Goal: Book appointment/travel/reservation

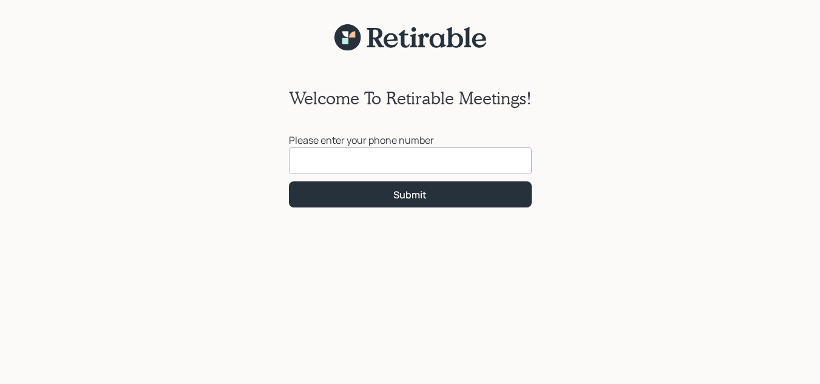
click at [381, 164] on input at bounding box center [410, 161] width 243 height 27
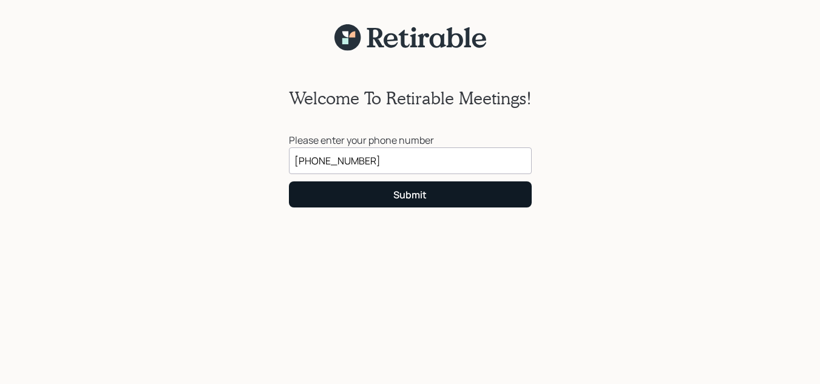
type input "[PHONE_NUMBER]"
click at [400, 197] on div "Submit" at bounding box center [409, 194] width 33 height 13
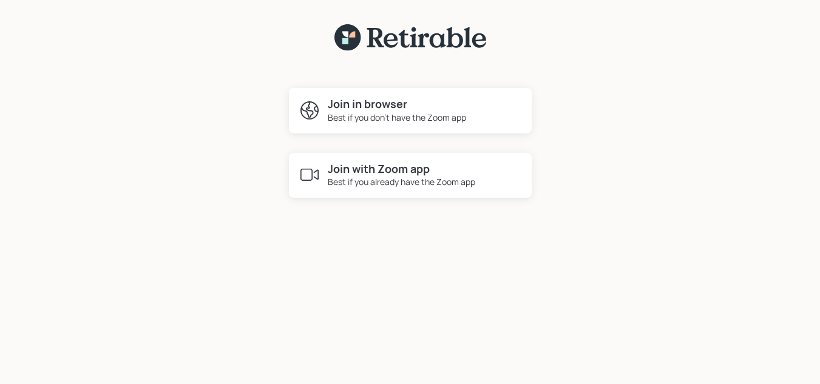
click at [405, 180] on div "Best if you already have the Zoom app" at bounding box center [402, 181] width 148 height 13
